Goal: Transaction & Acquisition: Purchase product/service

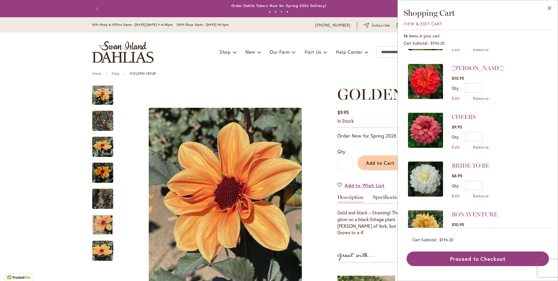
scroll to position [467, 0]
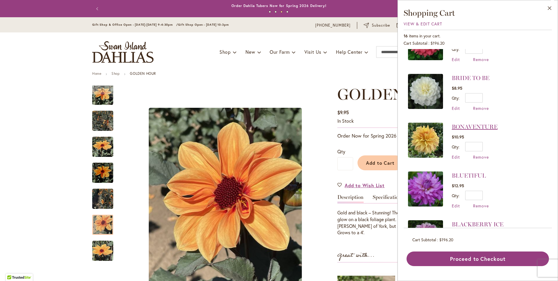
click at [487, 126] on link "BONAVENTURE" at bounding box center [475, 126] width 46 height 7
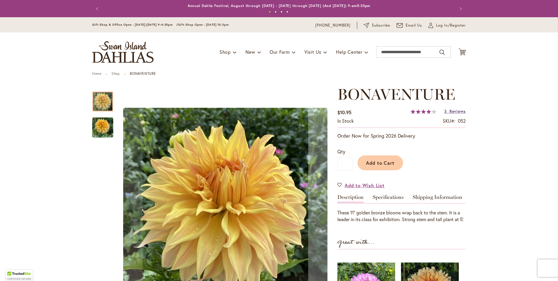
click at [458, 109] on span "Reviews" at bounding box center [457, 111] width 16 height 6
click at [462, 54] on icon at bounding box center [462, 51] width 7 height 7
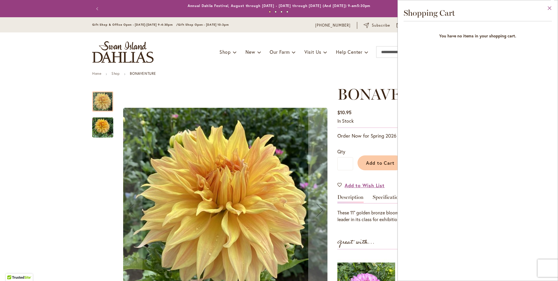
click at [548, 7] on button "Close" at bounding box center [550, 9] width 16 height 18
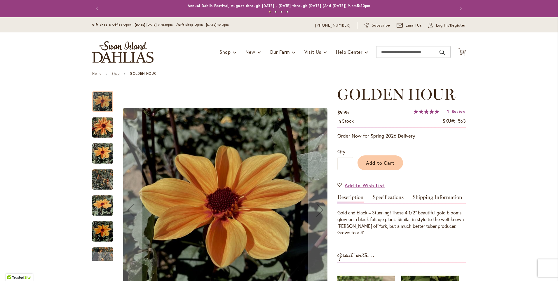
click at [114, 72] on link "Shop" at bounding box center [115, 73] width 8 height 4
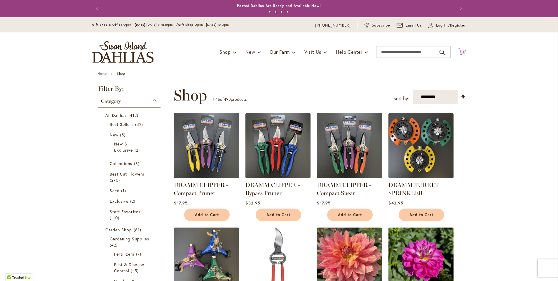
click at [462, 52] on icon "Cart .cls-1 { fill: #231f20; }" at bounding box center [462, 51] width 7 height 7
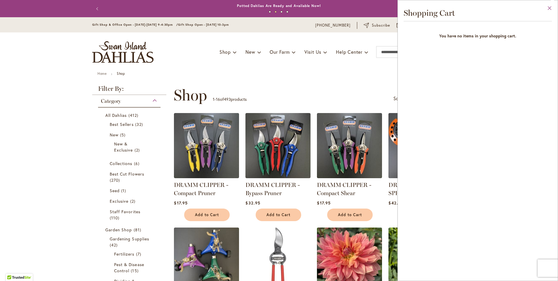
click at [548, 7] on button "Close" at bounding box center [550, 9] width 16 height 18
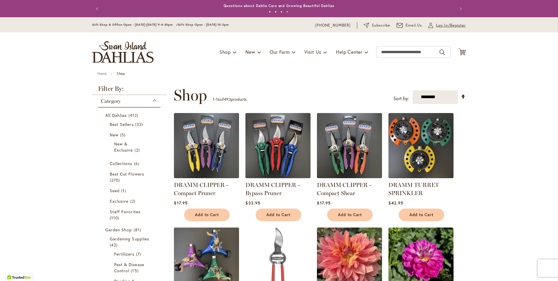
click at [447, 24] on span "Log In/Register" at bounding box center [451, 25] width 30 height 6
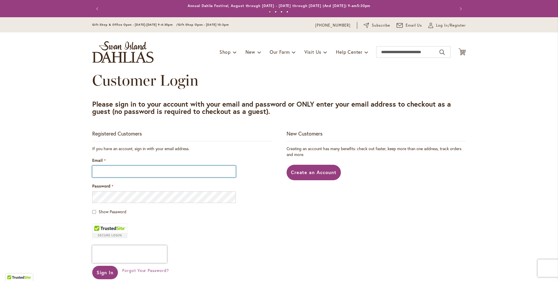
click at [139, 165] on input "Email" at bounding box center [164, 171] width 144 height 12
type input "**********"
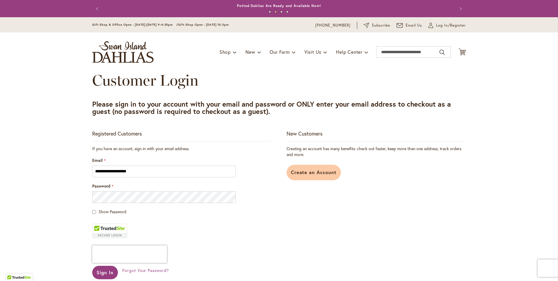
click at [302, 170] on span "Create an Account" at bounding box center [314, 172] width 46 height 6
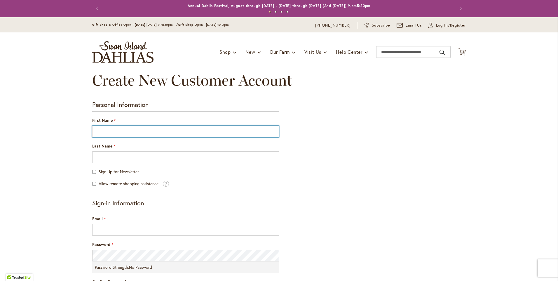
click at [206, 130] on input "First Name" at bounding box center [185, 132] width 187 height 12
type input "******"
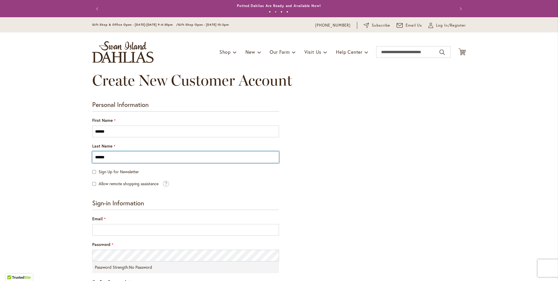
type input "******"
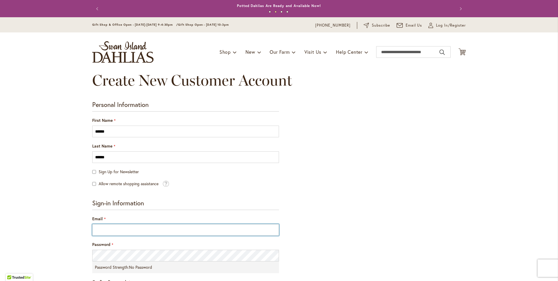
click at [123, 230] on input "Email" at bounding box center [185, 230] width 187 height 12
type input "**********"
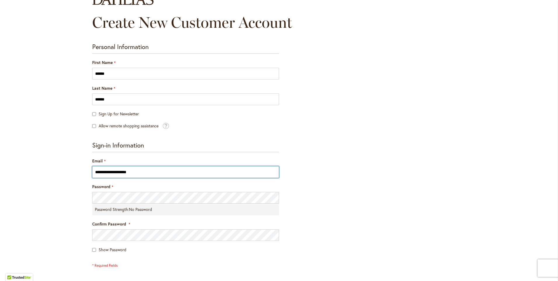
scroll to position [58, 0]
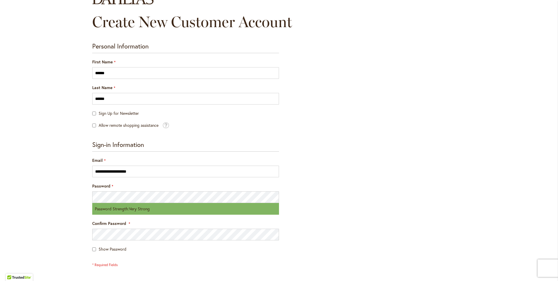
click at [389, 201] on div "**********" at bounding box center [279, 200] width 374 height 316
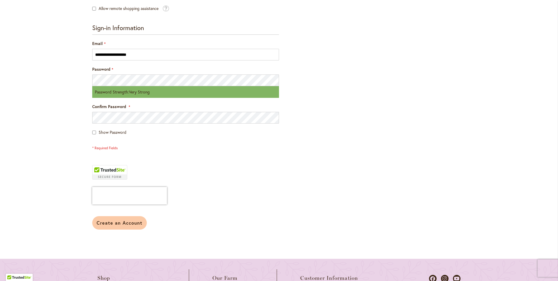
click at [121, 219] on span "Create an Account" at bounding box center [120, 222] width 46 height 6
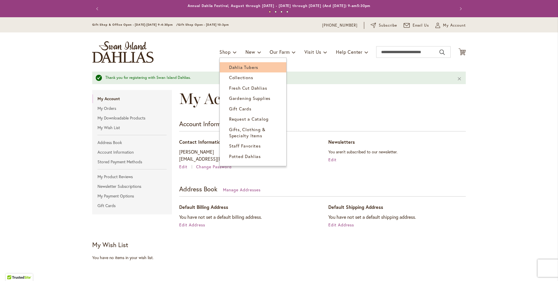
click at [241, 66] on span "Dahlia Tubers" at bounding box center [243, 67] width 29 height 6
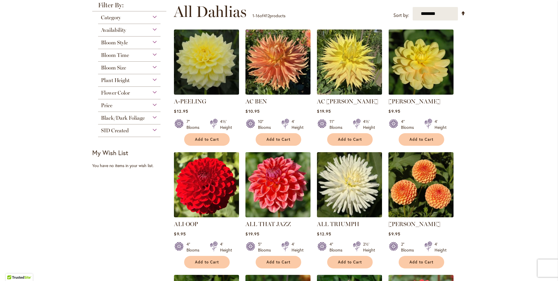
scroll to position [117, 0]
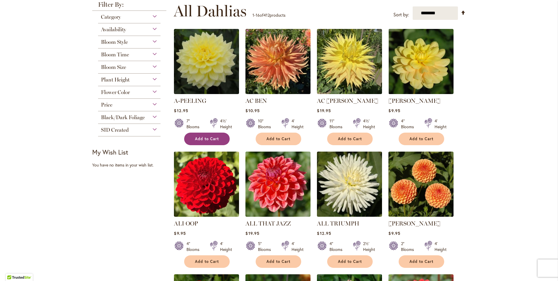
click at [215, 142] on button "Add to Cart" at bounding box center [207, 139] width 46 height 13
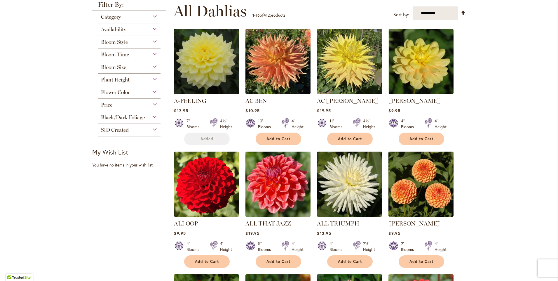
scroll to position [132, 0]
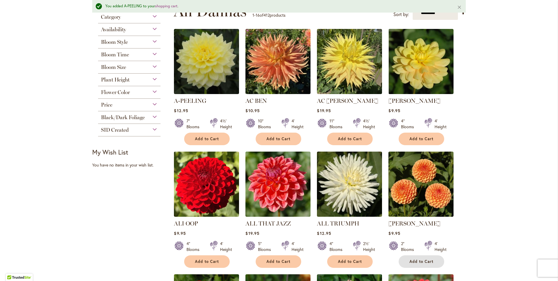
drag, startPoint x: 433, startPoint y: 262, endPoint x: 305, endPoint y: 257, distance: 128.5
click at [433, 261] on button "Add to Cart" at bounding box center [422, 261] width 46 height 13
click at [264, 256] on button "Add to Cart" at bounding box center [279, 261] width 46 height 13
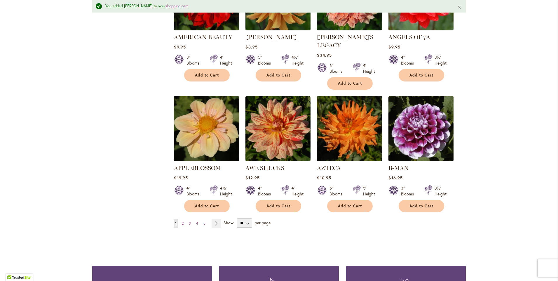
scroll to position [453, 0]
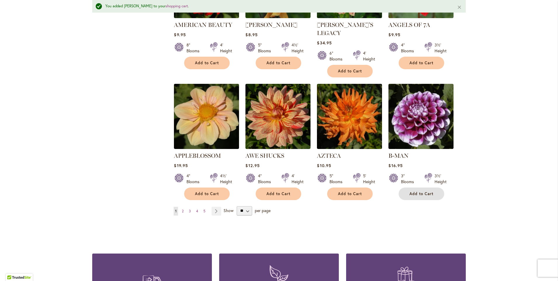
drag, startPoint x: 415, startPoint y: 187, endPoint x: 396, endPoint y: 190, distance: 19.2
click at [415, 191] on span "Add to Cart" at bounding box center [422, 193] width 24 height 5
click at [217, 207] on link "Page Next" at bounding box center [217, 211] width 10 height 9
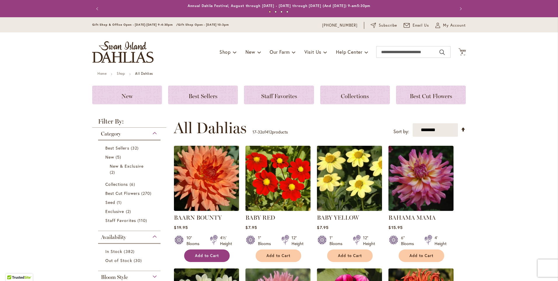
click at [215, 254] on span "Add to Cart" at bounding box center [207, 255] width 24 height 5
click at [425, 254] on span "Add to Cart" at bounding box center [422, 255] width 24 height 5
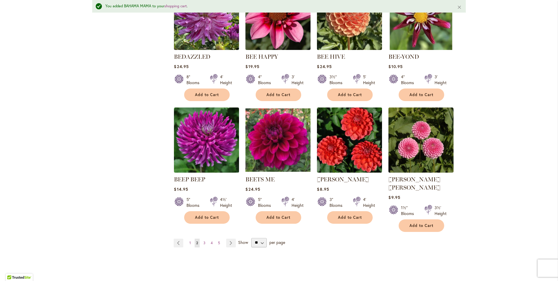
scroll to position [438, 0]
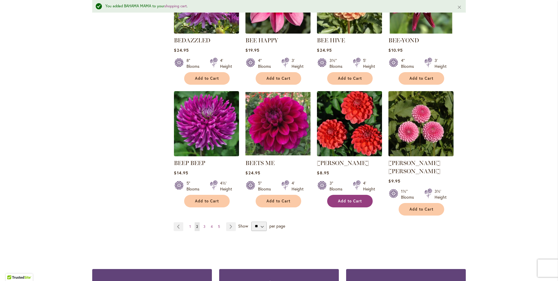
click at [347, 201] on span "Add to Cart" at bounding box center [350, 200] width 24 height 5
click at [408, 204] on button "Add to Cart" at bounding box center [422, 209] width 46 height 13
click at [230, 222] on link "Page Next" at bounding box center [231, 226] width 10 height 9
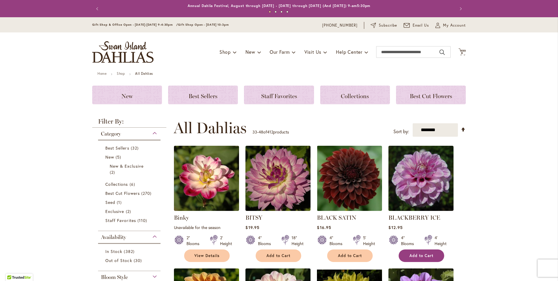
click at [422, 254] on span "Add to Cart" at bounding box center [422, 255] width 24 height 5
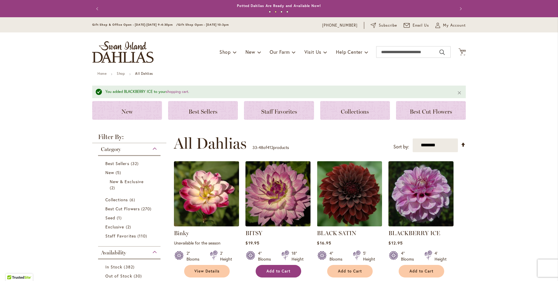
click at [283, 272] on span "Add to Cart" at bounding box center [278, 271] width 24 height 5
